Goal: Transaction & Acquisition: Purchase product/service

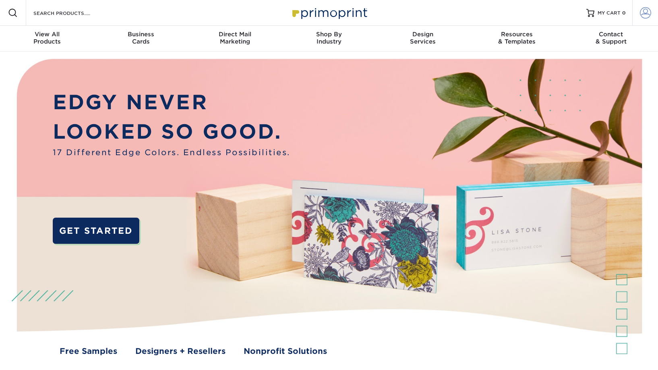
click at [650, 13] on span at bounding box center [645, 12] width 11 height 11
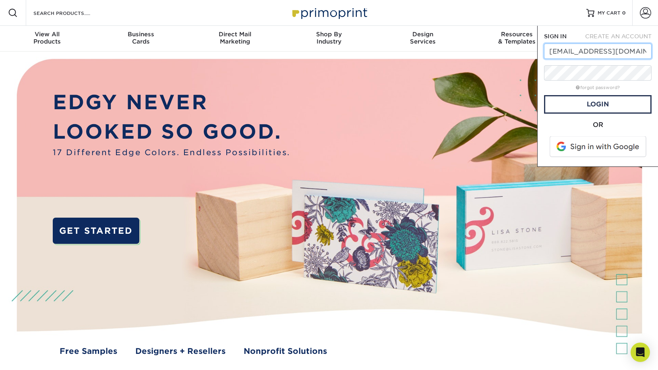
type input "[EMAIL_ADDRESS][DOMAIN_NAME]"
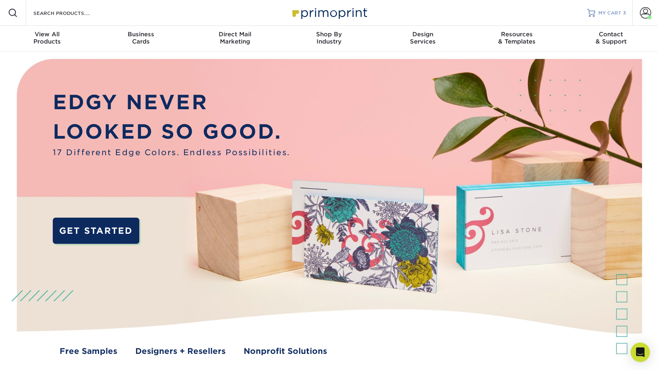
click at [616, 9] on link "MY CART 3" at bounding box center [606, 13] width 39 height 26
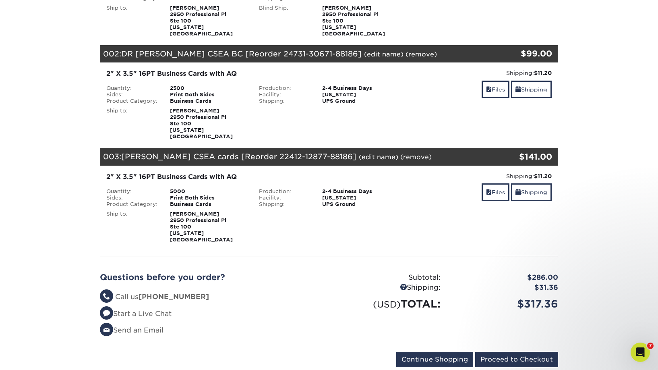
scroll to position [184, 0]
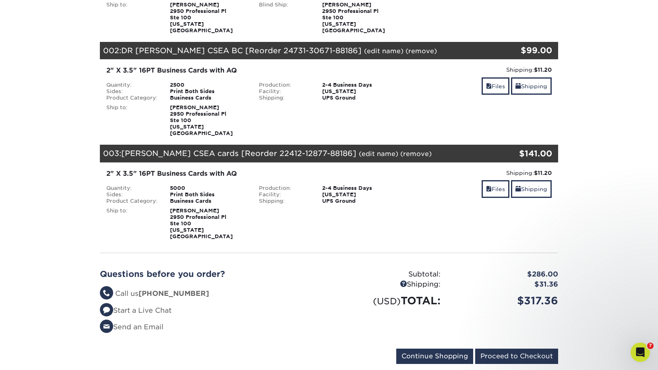
click at [81, 53] on section "YOUR CART Empty Cart Your Cart is Empty View Account Active Orders Order Histor…" at bounding box center [329, 141] width 658 height 502
click at [521, 350] on input "Proceed to Checkout" at bounding box center [516, 355] width 83 height 15
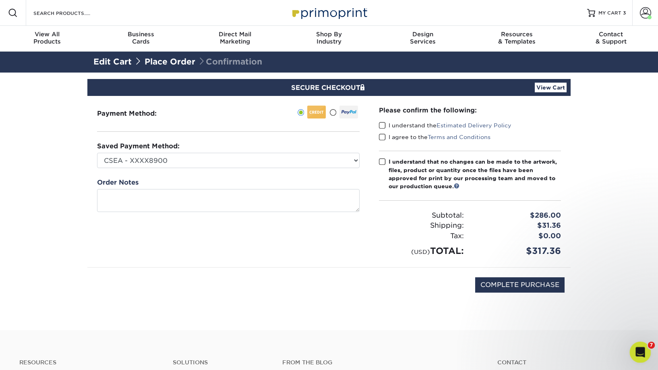
click at [643, 347] on icon "Open Intercom Messenger" at bounding box center [638, 350] width 13 height 13
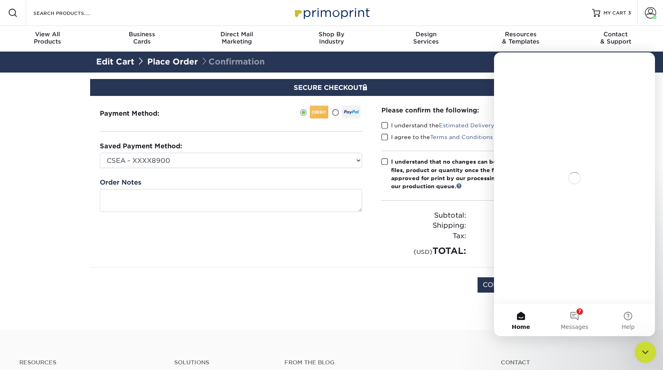
click at [643, 348] on icon "Close Intercom Messenger" at bounding box center [645, 351] width 10 height 10
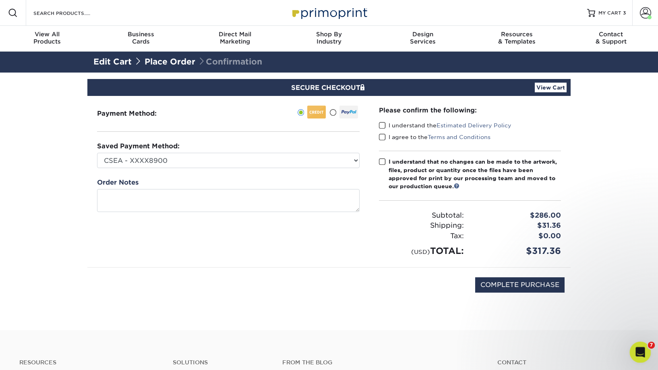
click at [642, 348] on icon "Open Intercom Messenger" at bounding box center [638, 350] width 13 height 13
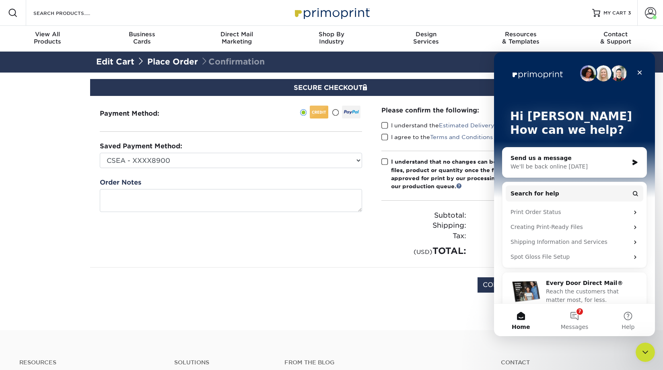
click at [396, 275] on div "COMPLETE PURCHASE" at bounding box center [331, 288] width 471 height 43
click at [640, 74] on icon "Close" at bounding box center [640, 72] width 6 height 6
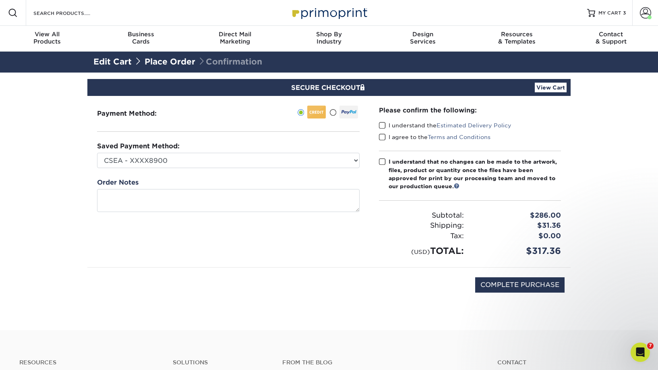
click at [383, 124] on span at bounding box center [382, 126] width 7 height 8
click at [0, 0] on input "I understand the Estimated Delivery Policy" at bounding box center [0, 0] width 0 height 0
click at [381, 137] on span at bounding box center [382, 137] width 7 height 8
click at [0, 0] on input "I agree to the Terms and Conditions" at bounding box center [0, 0] width 0 height 0
click at [380, 158] on span at bounding box center [382, 162] width 7 height 8
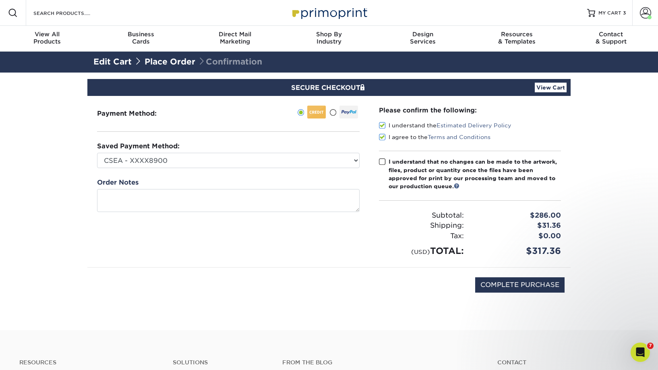
click at [0, 0] on input "I understand that no changes can be made to the artwork, files, product or quan…" at bounding box center [0, 0] width 0 height 0
click at [538, 281] on input "COMPLETE PURCHASE" at bounding box center [519, 284] width 89 height 15
type input "PROCESSING, PLEASE WAIT..."
